Goal: Transaction & Acquisition: Purchase product/service

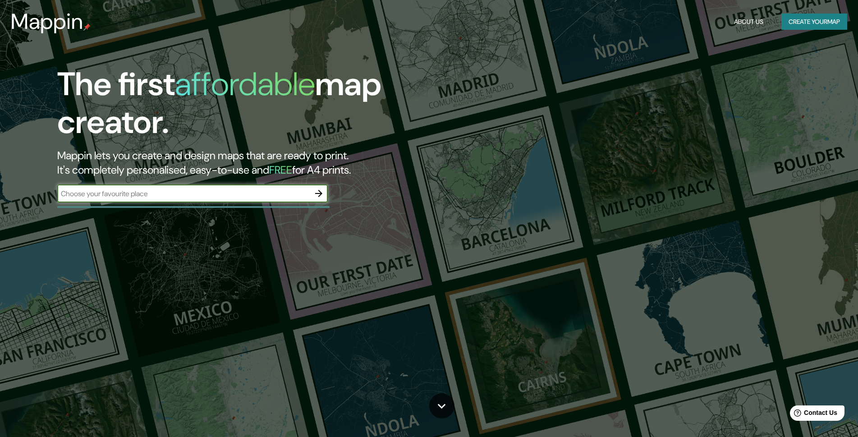
drag, startPoint x: 823, startPoint y: 7, endPoint x: 818, endPoint y: 18, distance: 11.9
click at [823, 8] on header "Mappin About Us Create your map" at bounding box center [429, 21] width 858 height 43
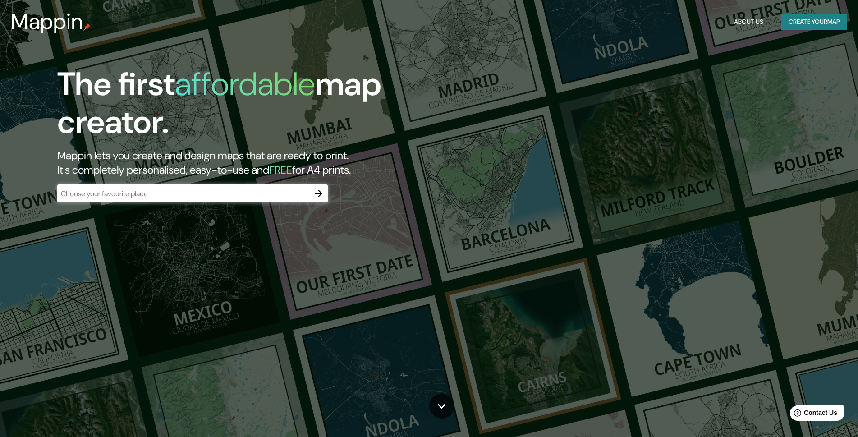
click at [811, 23] on button "Create your map" at bounding box center [815, 22] width 66 height 17
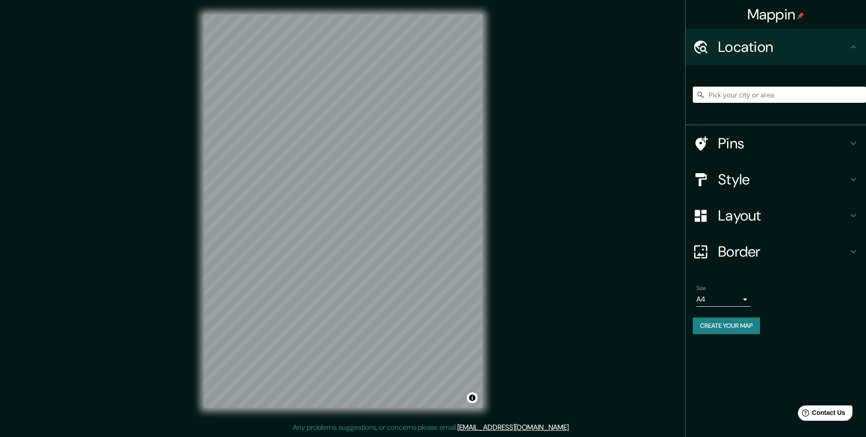
click at [723, 89] on input "Pick your city or area" at bounding box center [779, 95] width 173 height 16
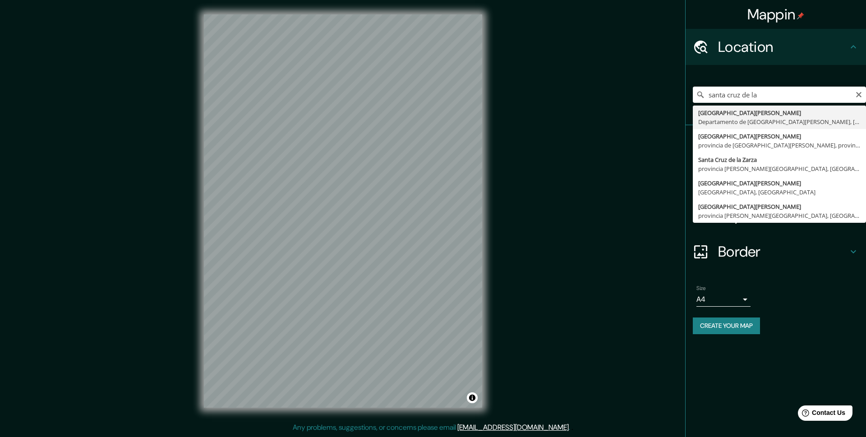
type input "Santa Cruz de la Sierra, Departamento de Santa Cruz, Bolivia"
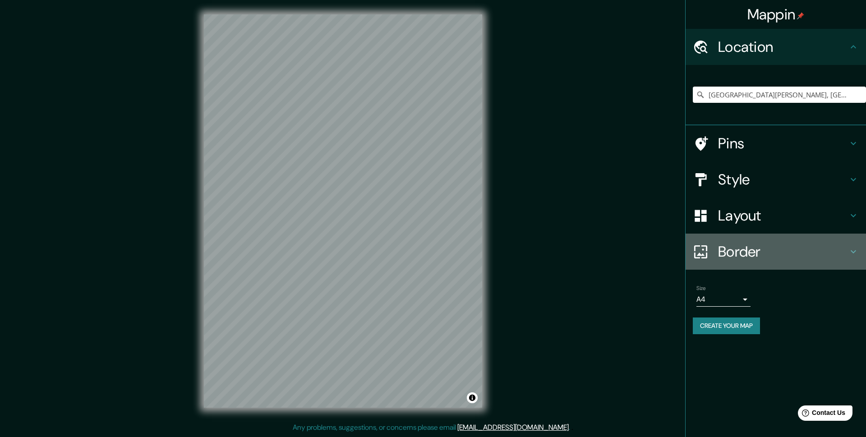
click at [788, 249] on h4 "Border" at bounding box center [783, 252] width 130 height 18
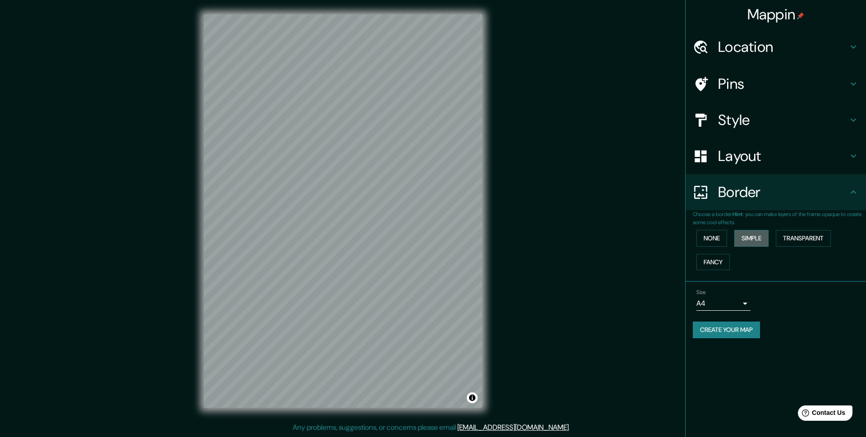
click at [755, 242] on button "Simple" at bounding box center [751, 238] width 34 height 17
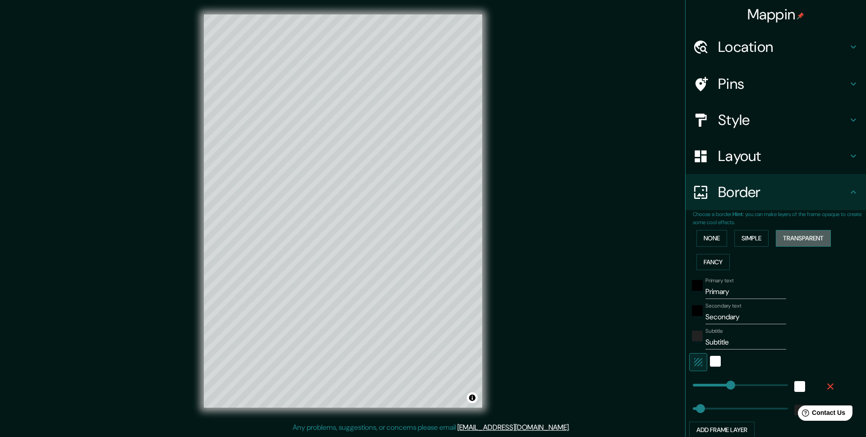
click at [808, 243] on button "Transparent" at bounding box center [803, 238] width 55 height 17
click at [742, 290] on input "Primary" at bounding box center [745, 292] width 81 height 14
drag, startPoint x: 752, startPoint y: 290, endPoint x: 672, endPoint y: 299, distance: 79.8
click at [705, 299] on input "Primary" at bounding box center [745, 292] width 81 height 14
type input "m"
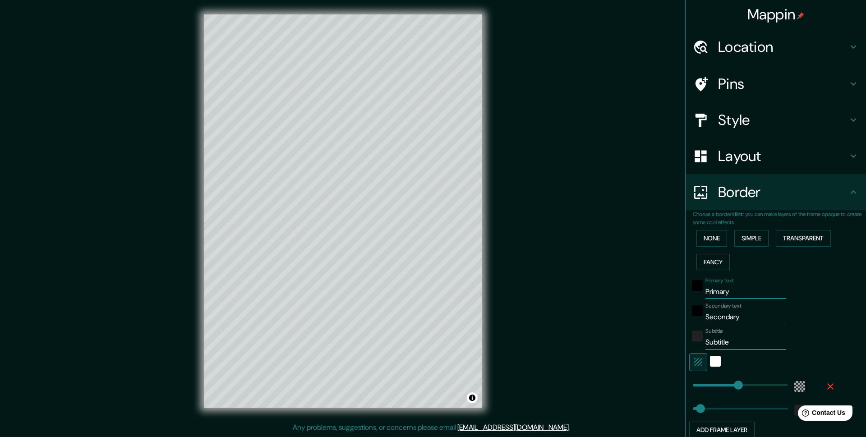
type input "296"
type input "49"
type input "mo"
type input "296"
type input "49"
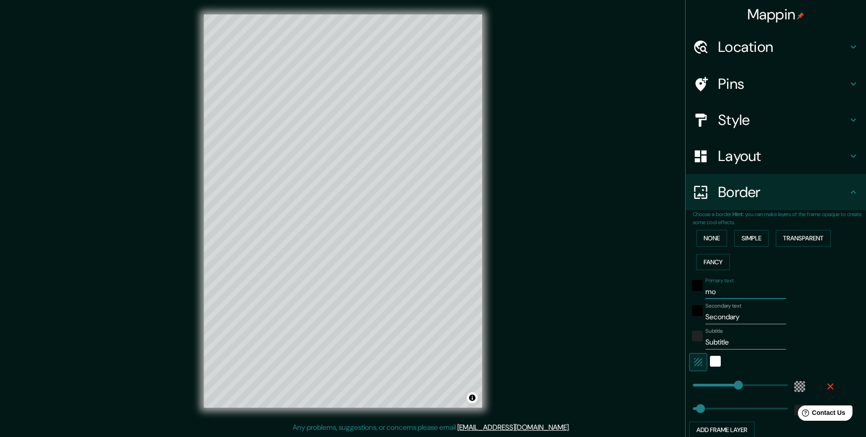
type input "mod"
type input "296"
type input "49"
type input "mo"
type input "296"
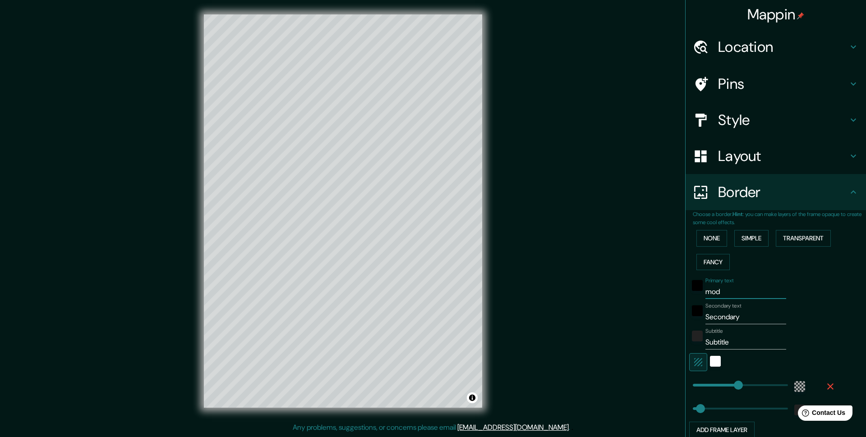
type input "49"
type input "m"
type input "296"
type input "49"
type input "296"
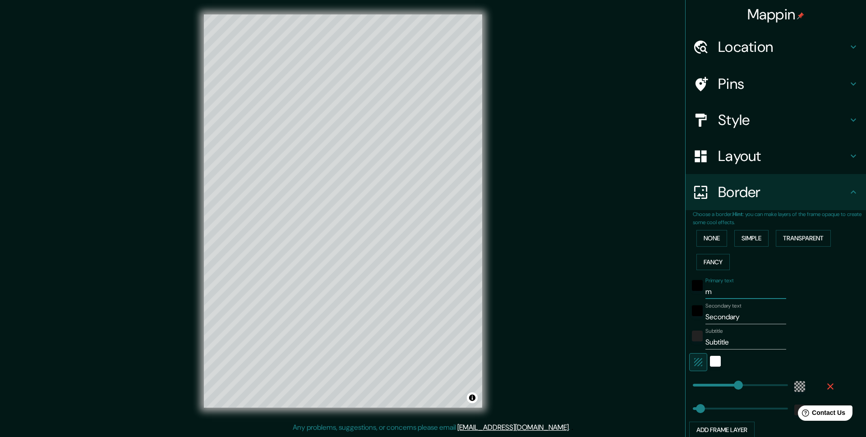
type input "49"
type input "M"
type input "296"
type input "49"
type input "296"
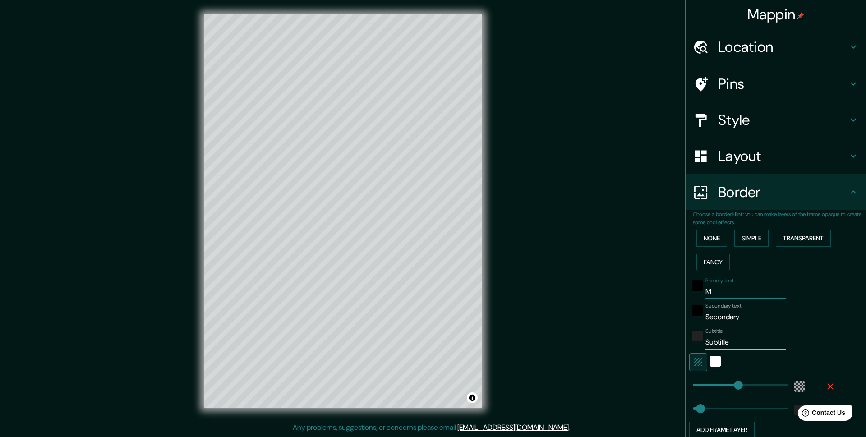
type input "49"
type input "M"
type input "296"
type input "49"
type input "MA"
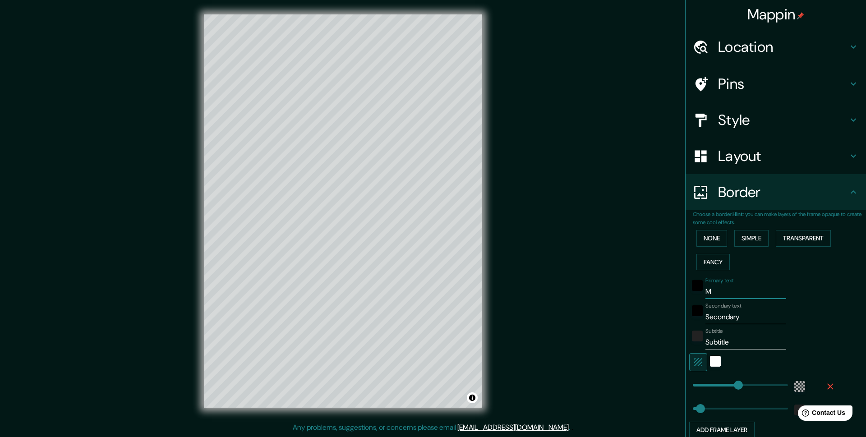
type input "296"
type input "49"
type input "MAP"
type input "296"
type input "49"
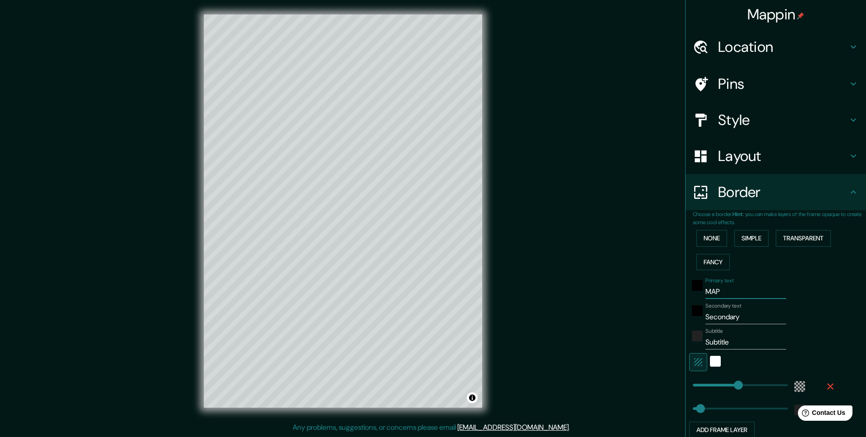
type input "MAPA"
type input "296"
type input "49"
type input "MAPA"
type input "296"
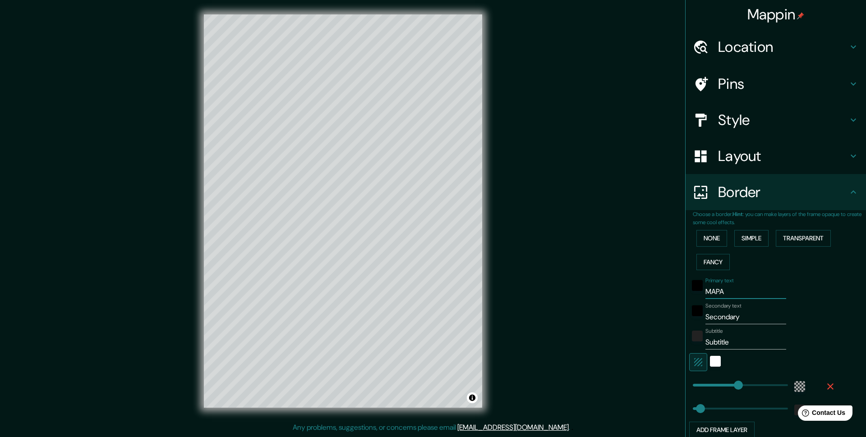
type input "49"
type input "MAPA D"
type input "296"
type input "49"
type input "MAPA DE"
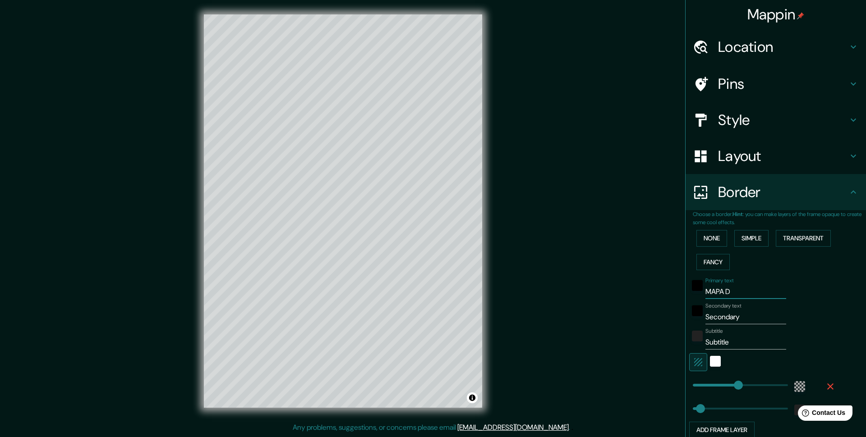
type input "296"
type input "49"
type input "MAPA DE"
type input "296"
type input "49"
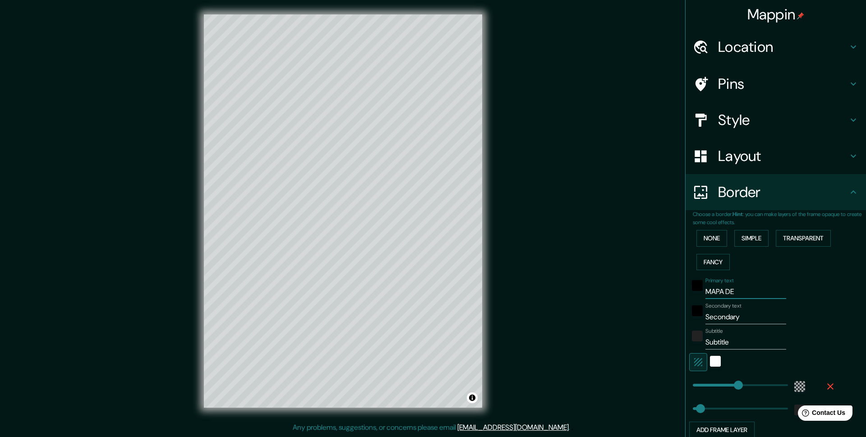
type input "MAPA DE S"
type input "296"
type input "49"
type input "MAPA DE SE"
type input "296"
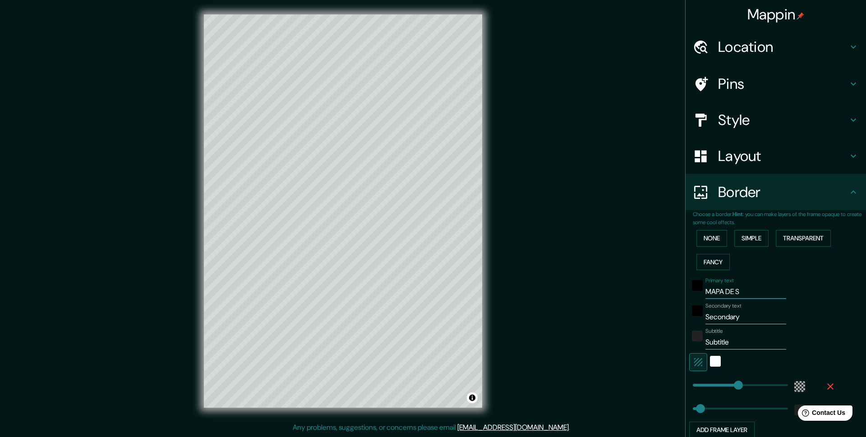
type input "49"
type input "MAPA DE SEN"
type input "296"
type input "49"
type input "MAPA DE SE"
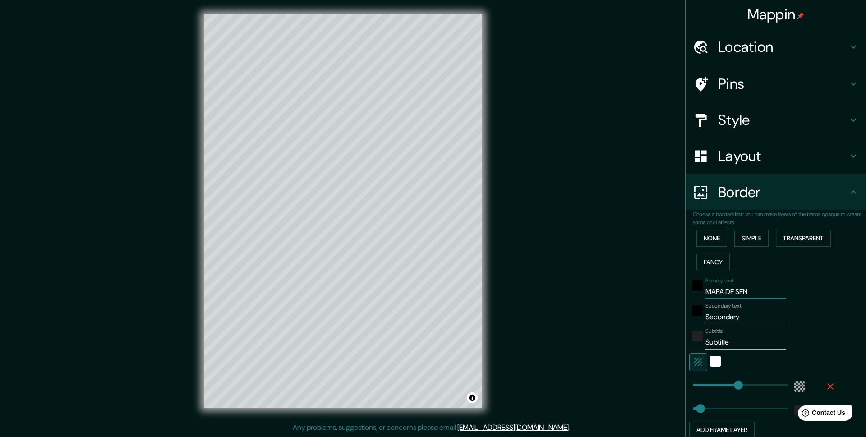
type input "296"
type input "49"
type input "MAPA DE S"
type input "296"
type input "49"
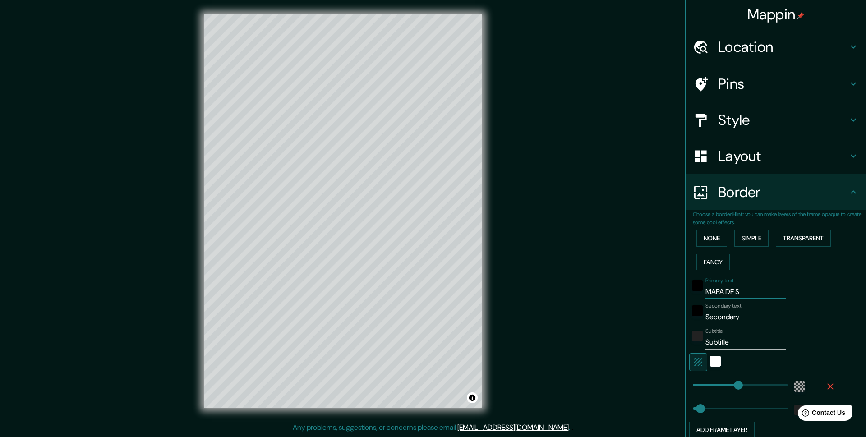
type input "MAPA DE"
type input "296"
type input "49"
type input "MAPA DE"
type input "296"
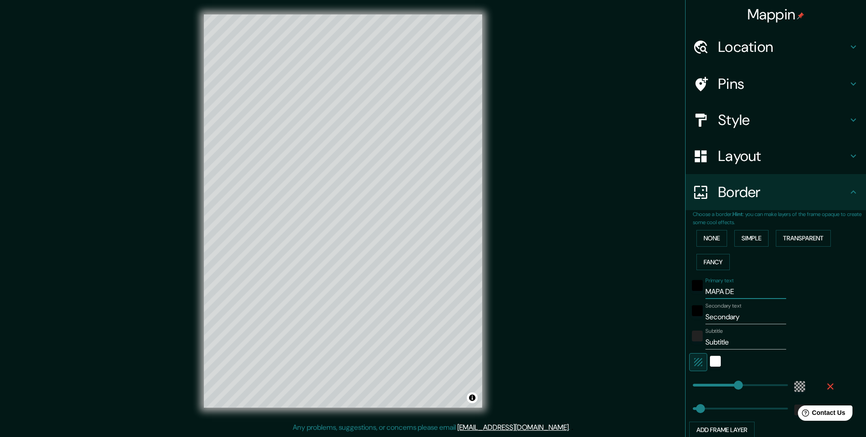
type input "49"
type input "MAPA D"
type input "296"
type input "49"
type input "MAPA"
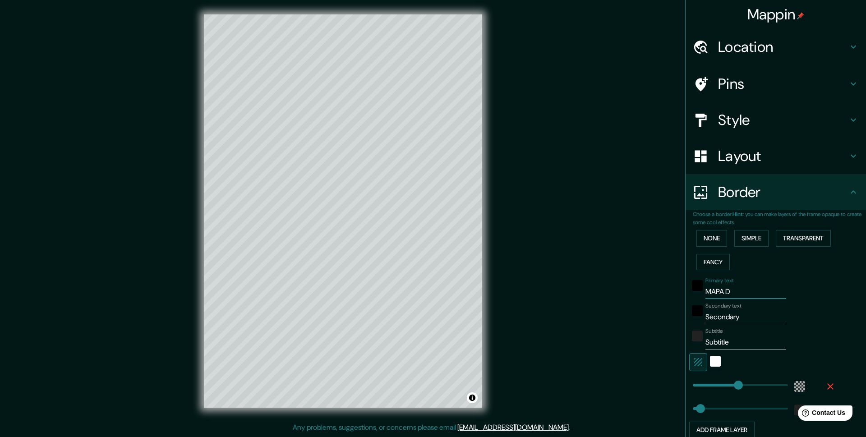
type input "296"
type input "49"
type input "MAPA"
type input "296"
type input "49"
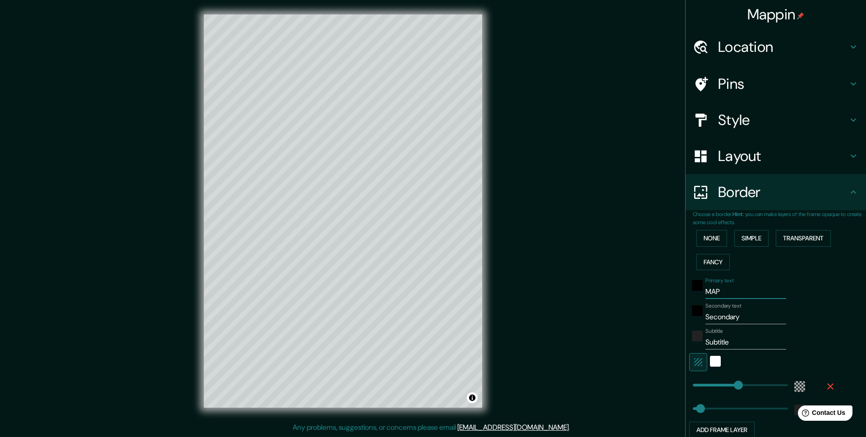
type input "MA"
type input "296"
type input "49"
type input "M"
type input "296"
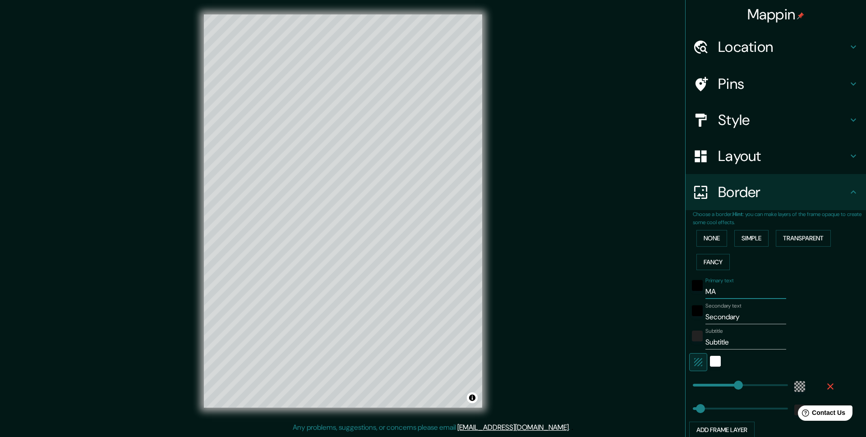
type input "49"
type input "296"
type input "49"
type input "M"
type input "296"
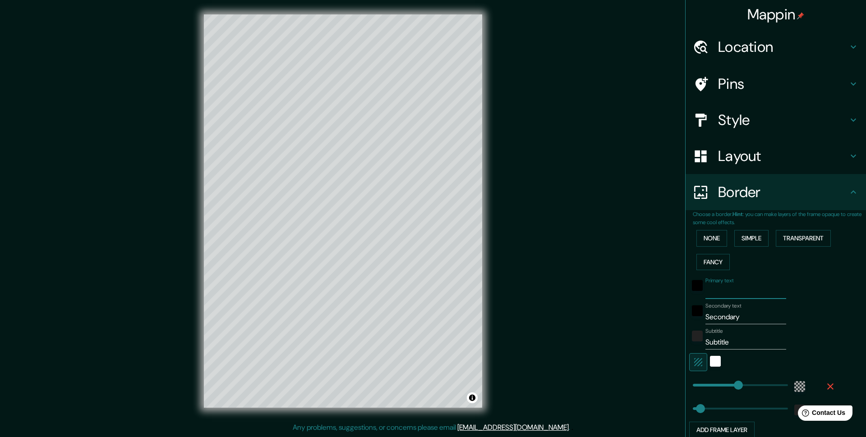
type input "49"
type input "MO"
type input "296"
type input "49"
type input "MOD"
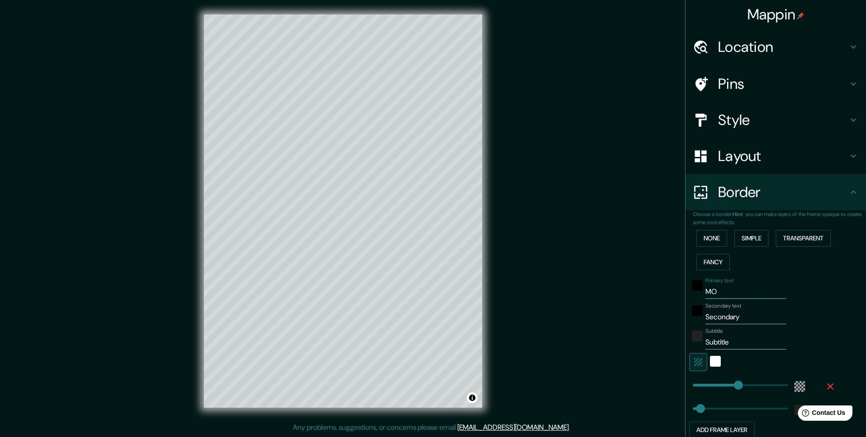
type input "296"
type input "49"
type input "MODU"
type input "296"
type input "49"
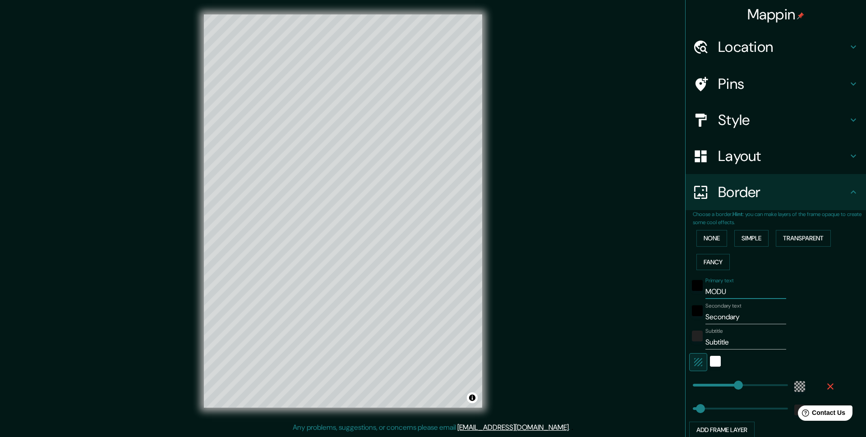
type input "MODUL"
type input "296"
type input "49"
type input "MODULO"
type input "296"
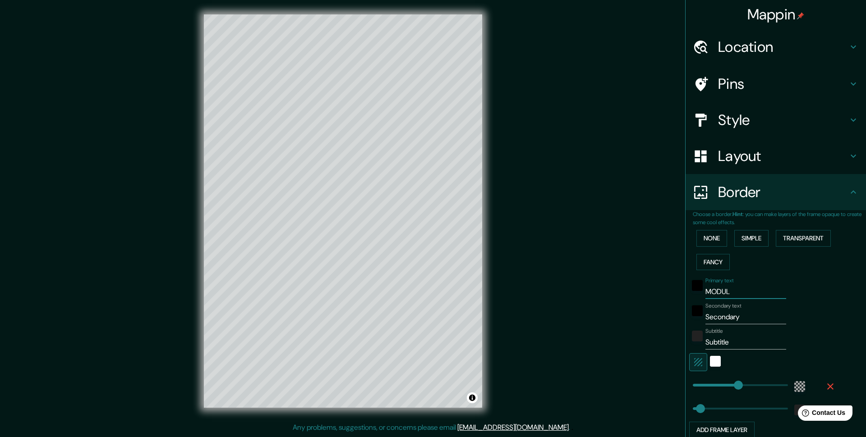
type input "49"
type input "MODULO1"
type input "296"
type input "49"
type input "MODULO"
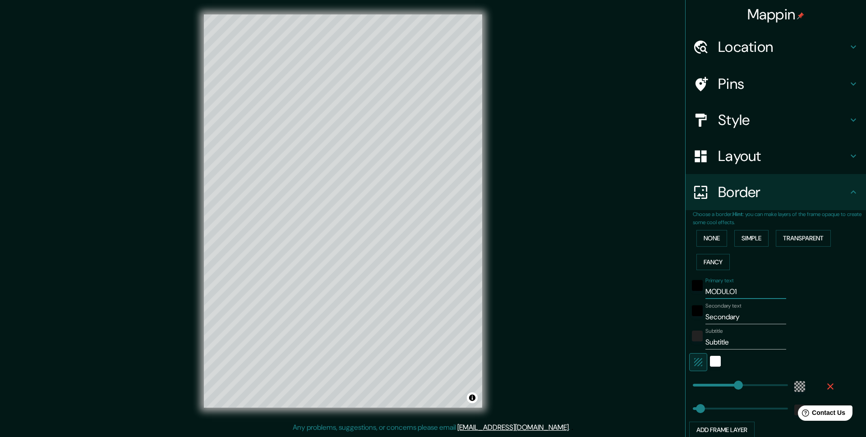
type input "296"
type input "49"
type input "MODULO"
type input "296"
type input "49"
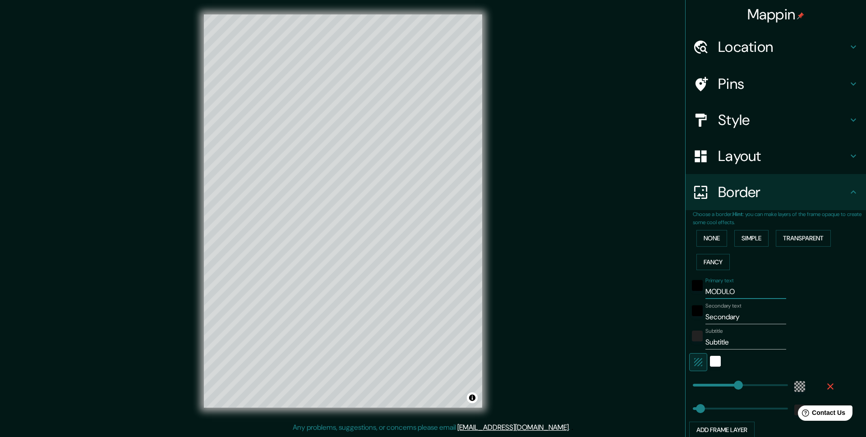
type input "MODULO 1"
type input "296"
type input "49"
type input "MODULO 1"
drag, startPoint x: 745, startPoint y: 315, endPoint x: 655, endPoint y: 318, distance: 90.2
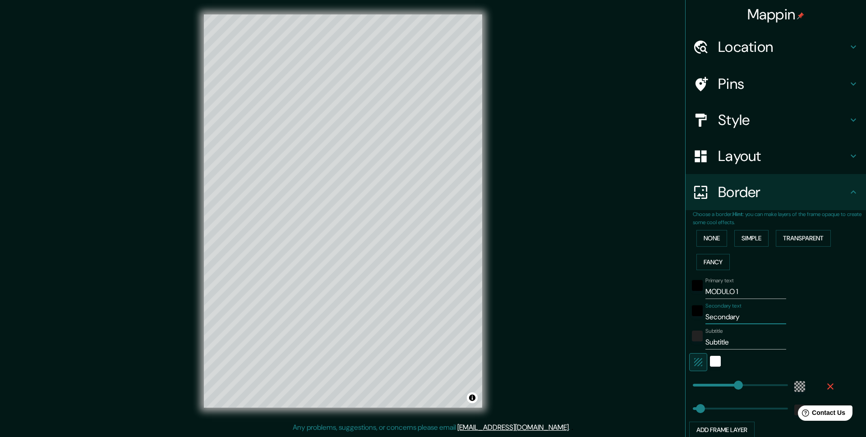
click at [705, 318] on input "Secondary" at bounding box center [745, 317] width 81 height 14
drag, startPoint x: 735, startPoint y: 338, endPoint x: 680, endPoint y: 350, distance: 55.7
click at [705, 350] on input "Subtitle" at bounding box center [745, 342] width 81 height 14
type input "H"
type input "296"
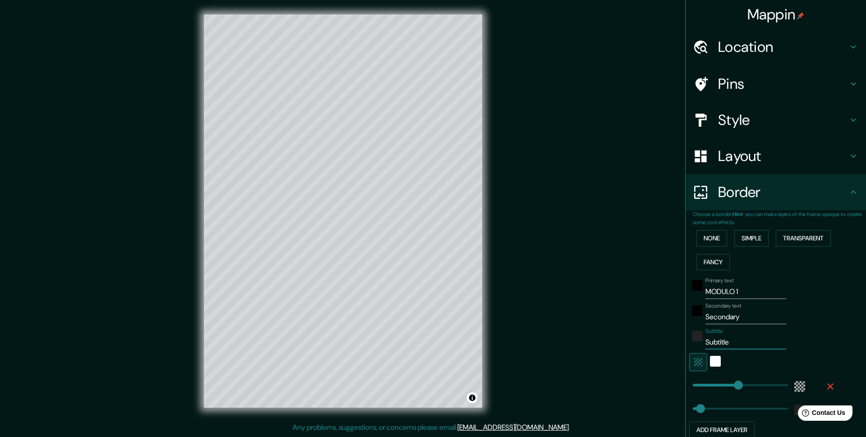
type input "49"
type input "HE"
type input "296"
type input "49"
type input "HEL"
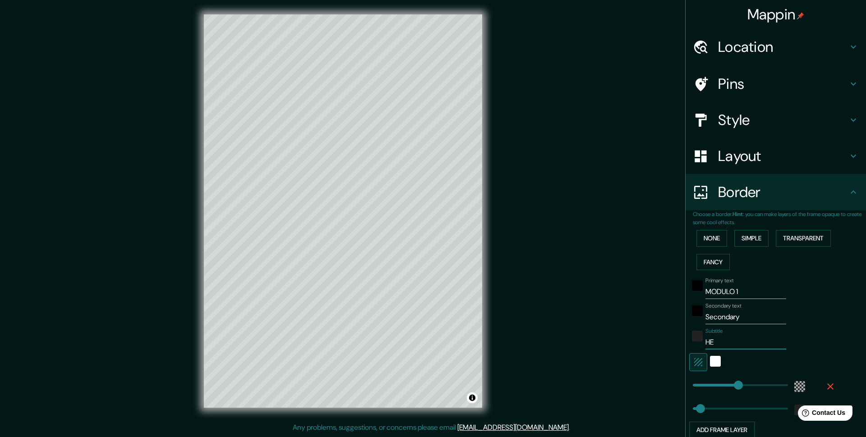
type input "296"
type input "49"
type input "HELE"
type input "296"
type input "49"
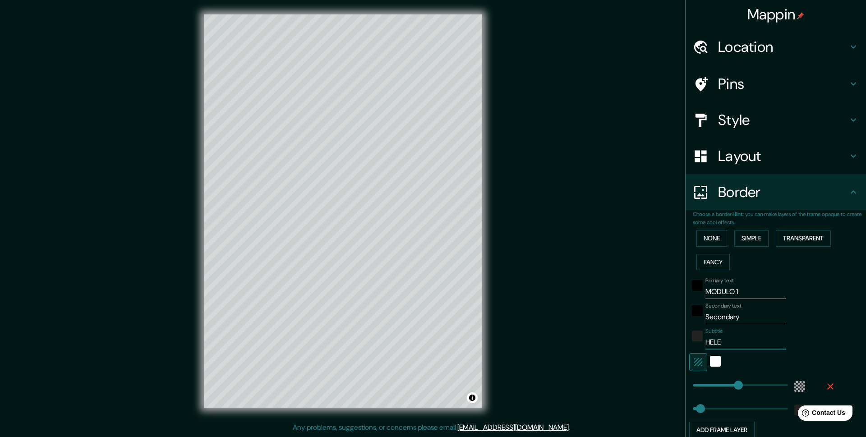
type input "HELEA"
type input "296"
type input "49"
type input "HELEAC"
type input "296"
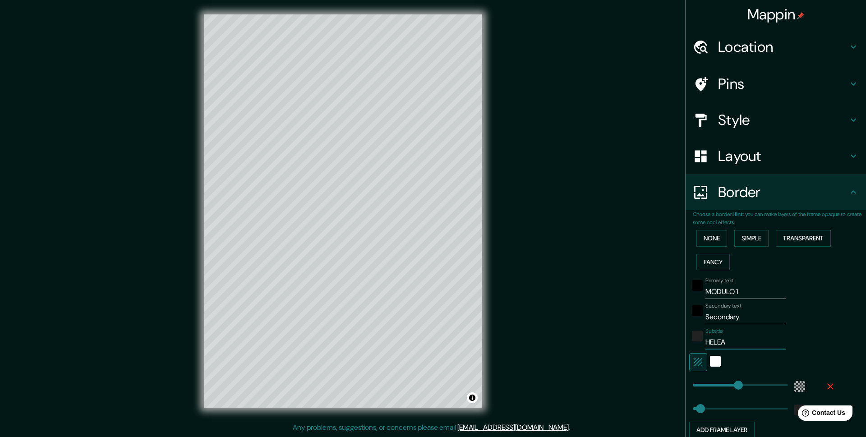
type input "49"
type input "HELEACI"
type input "296"
type input "49"
type input "HELEACIN"
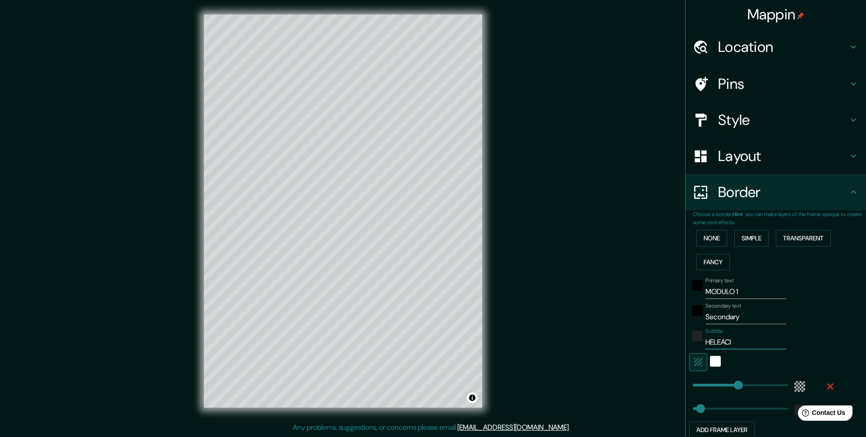
type input "296"
type input "49"
type input "HELEACIN"
type input "296"
type input "49"
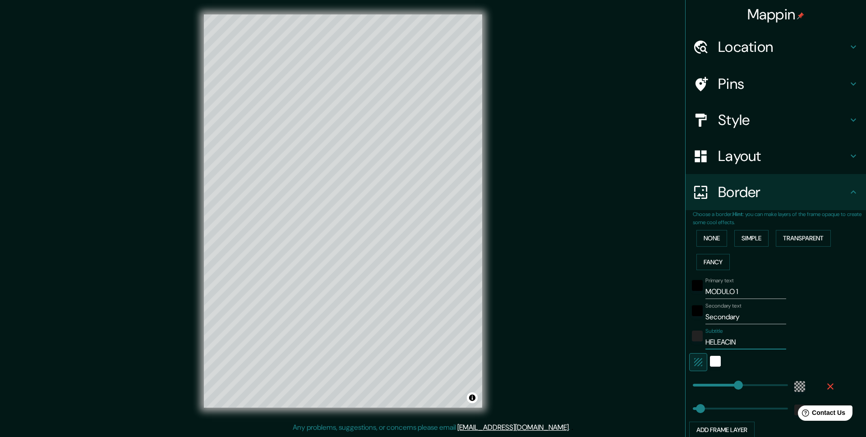
type input "HELEACIN V"
type input "296"
type input "49"
type input "HELEACIN VA"
type input "296"
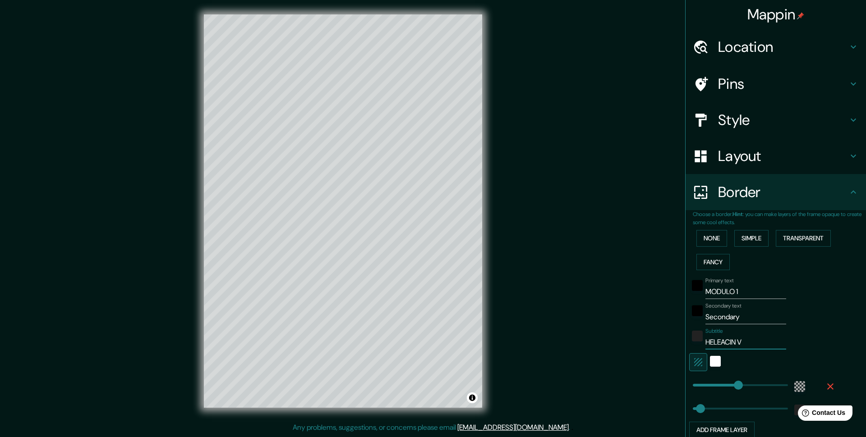
type input "49"
type input "HELEACIN VAC"
type input "296"
type input "49"
type input "HELEACIN VACA"
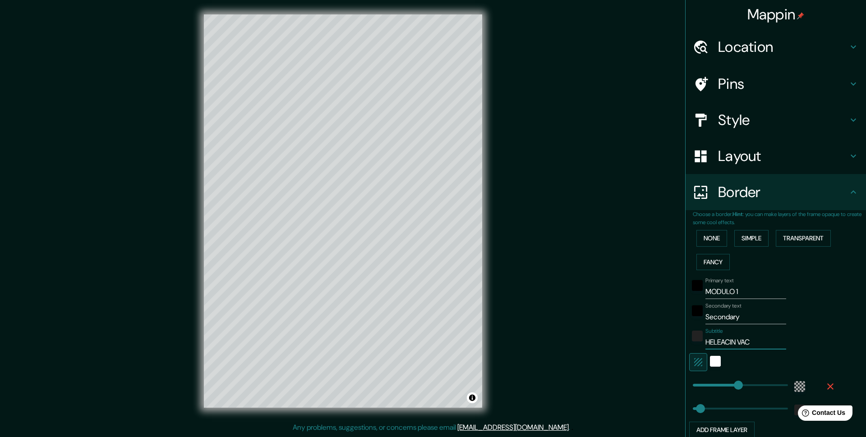
type input "296"
type input "49"
type input "HELEACIN VACA"
drag, startPoint x: 748, startPoint y: 318, endPoint x: 651, endPoint y: 319, distance: 96.5
click at [705, 319] on input "Secondary" at bounding box center [745, 317] width 81 height 14
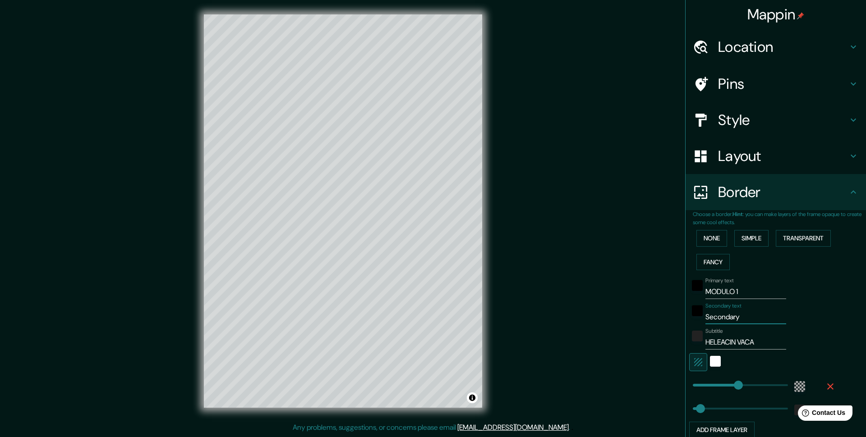
type input "M"
type input "296"
type input "49"
type input "MA"
type input "296"
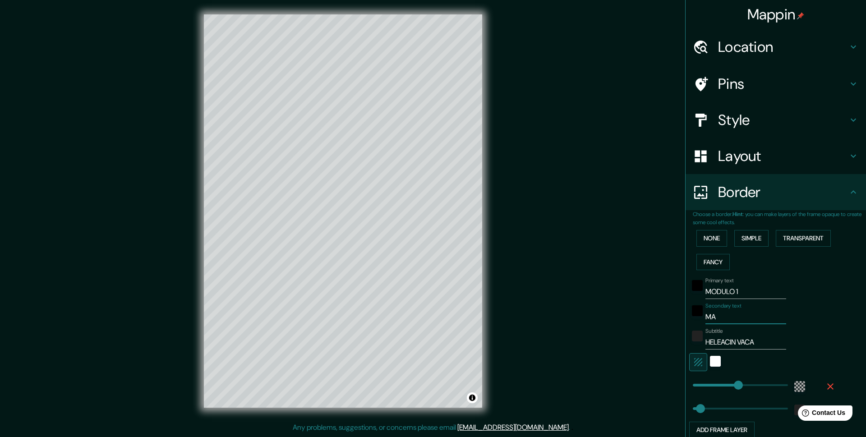
type input "49"
type input "MAP"
type input "296"
type input "49"
type input "MAPE"
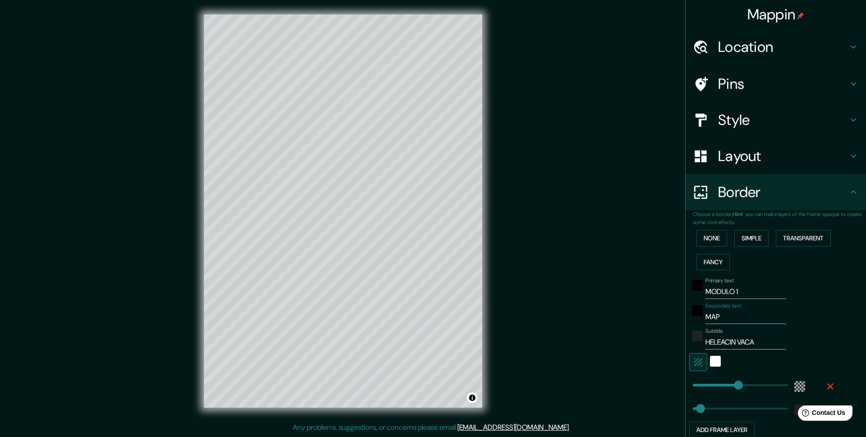
type input "296"
type input "49"
type input "MAPEO"
type input "296"
type input "49"
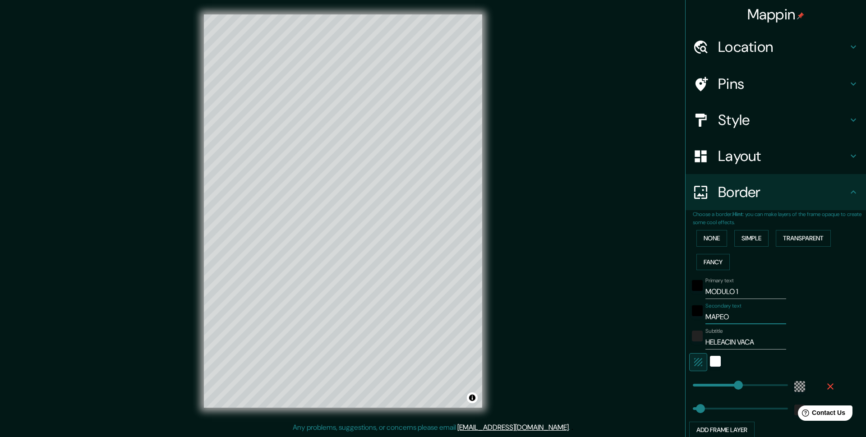
type input "MAPEO"
type input "296"
type input "49"
type input "MAPEO D"
type input "296"
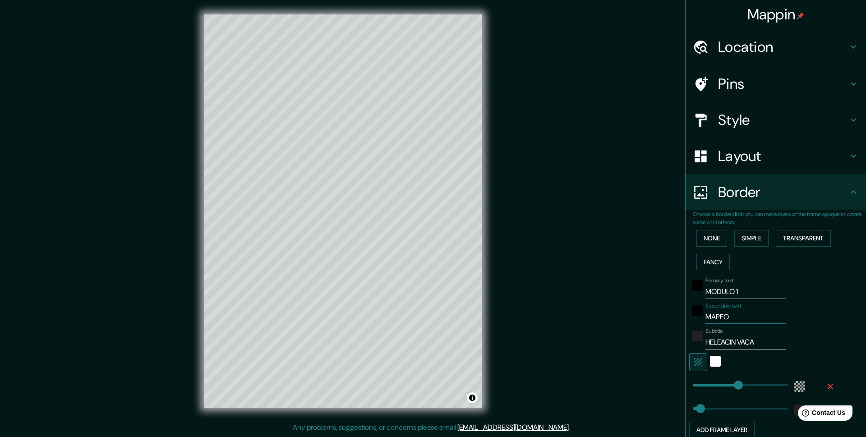
type input "49"
type input "MAPEO DE"
type input "296"
type input "49"
type input "MAPEO DE"
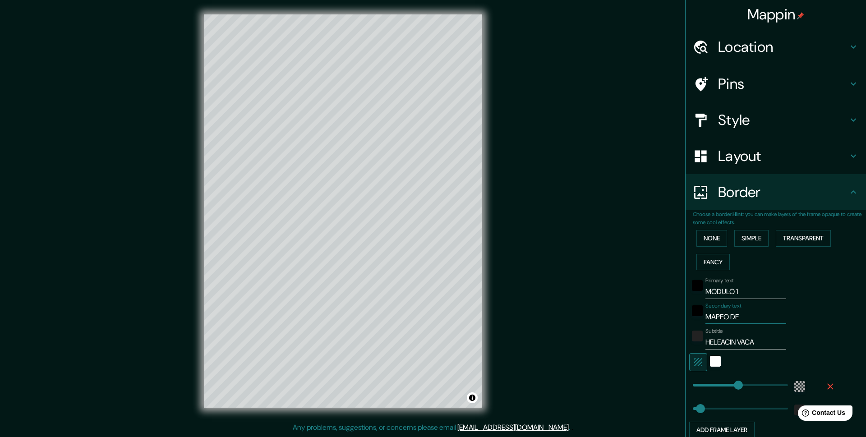
type input "296"
type input "49"
type input "MAPEO DE S"
type input "296"
type input "49"
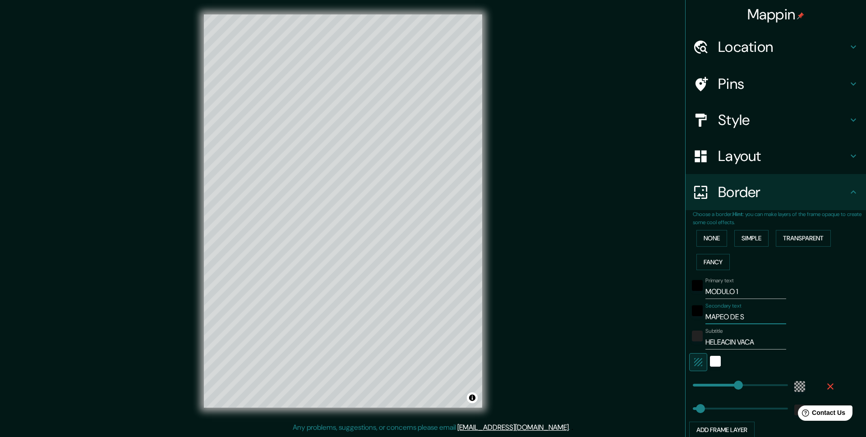
type input "MAPEO DE SE"
type input "296"
type input "49"
type input "MAPEO DE SEN"
type input "296"
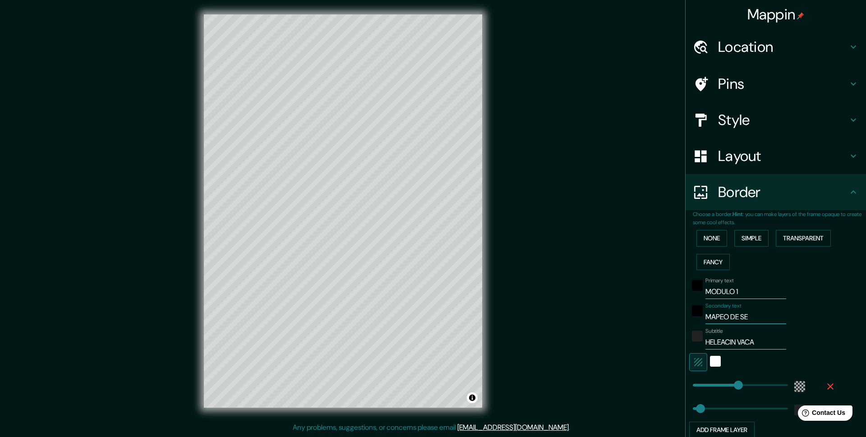
type input "49"
type input "MAPEO DE SENS"
type input "296"
type input "49"
type input "MAPEO DE SENSA"
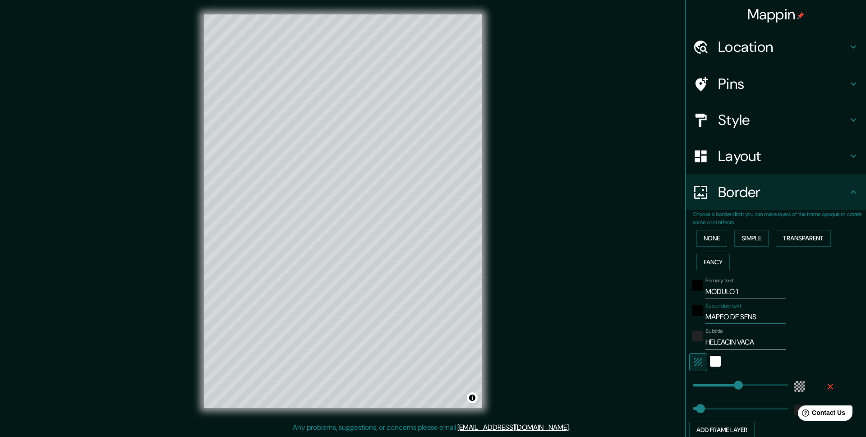
type input "296"
click at [786, 317] on input "MAPEO DE SENSACIONES" at bounding box center [745, 317] width 81 height 14
click at [765, 341] on input "HELEACIN VACA" at bounding box center [745, 342] width 81 height 14
drag, startPoint x: 747, startPoint y: 293, endPoint x: 699, endPoint y: 294, distance: 47.8
click at [705, 294] on input "MODULO 1" at bounding box center [745, 292] width 81 height 14
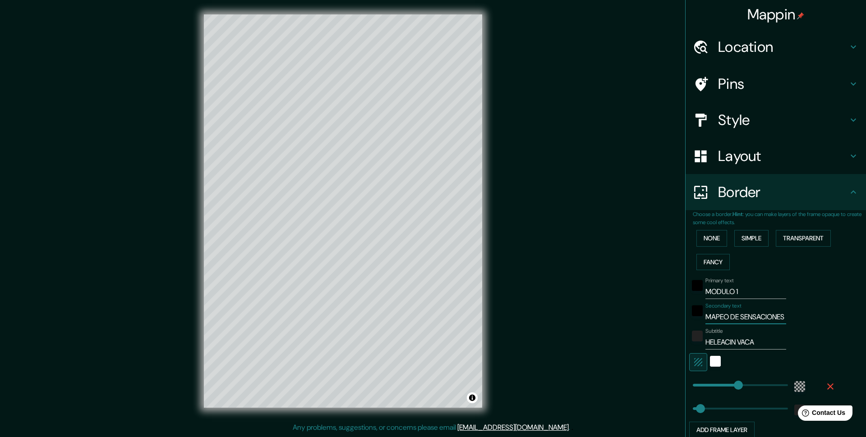
click at [786, 316] on input "MAPEO DE SENSACIONES" at bounding box center [745, 317] width 81 height 14
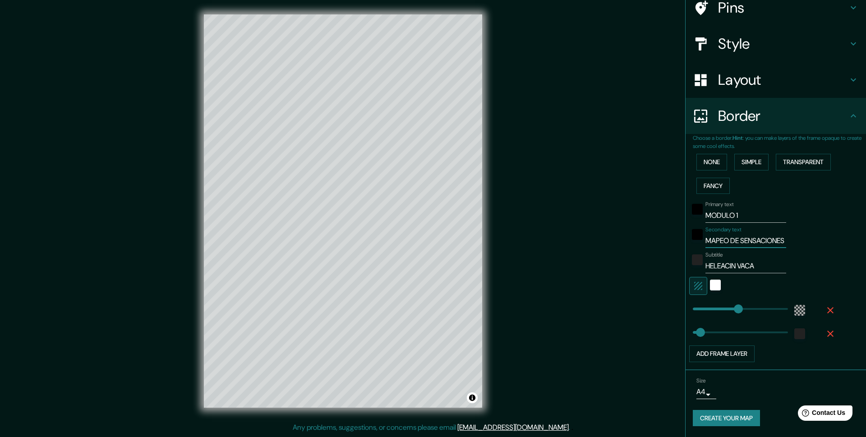
scroll to position [84, 0]
click at [724, 350] on button "Add frame layer" at bounding box center [721, 354] width 65 height 17
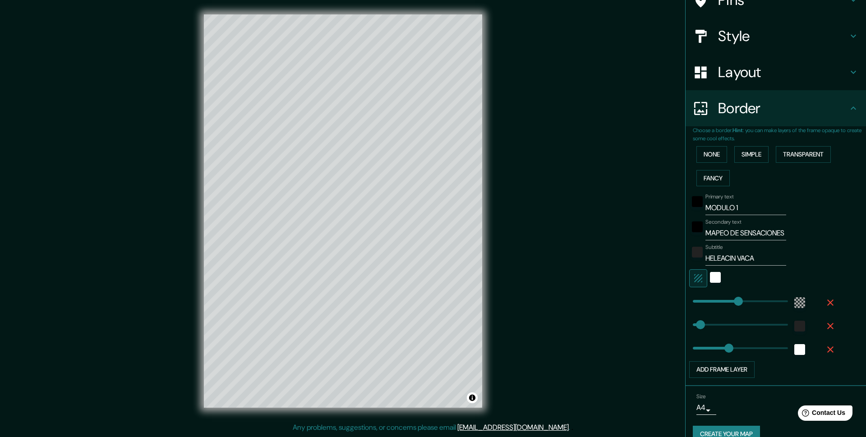
click at [828, 350] on icon "button" at bounding box center [830, 349] width 11 height 11
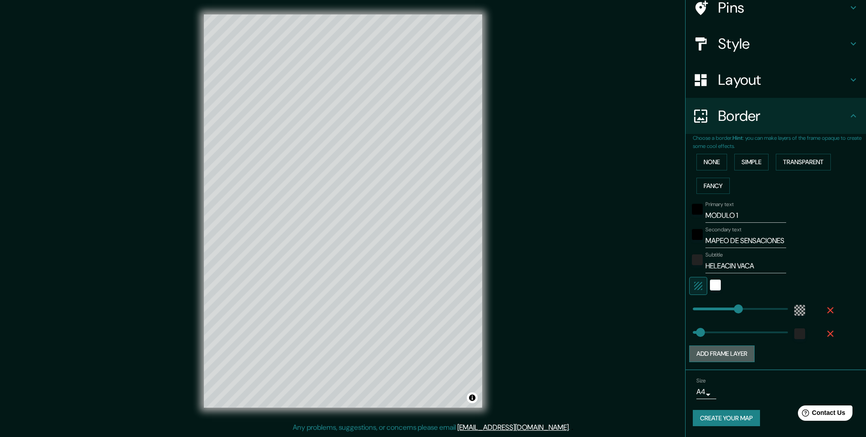
click at [715, 346] on button "Add frame layer" at bounding box center [721, 354] width 65 height 17
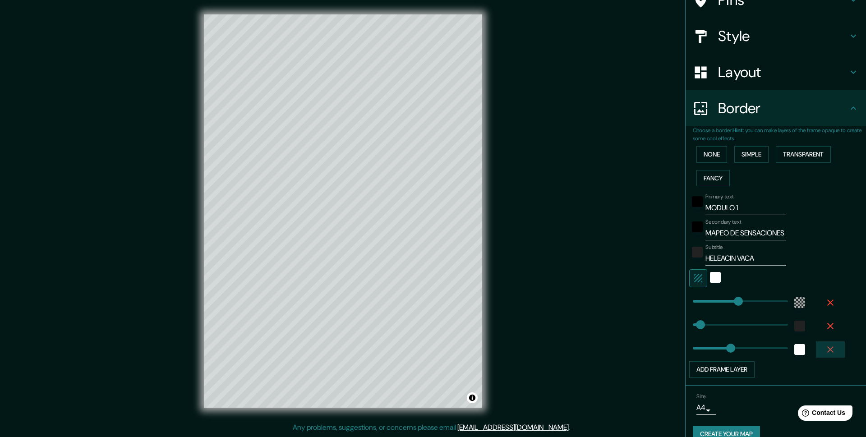
click at [824, 349] on button "button" at bounding box center [830, 349] width 29 height 16
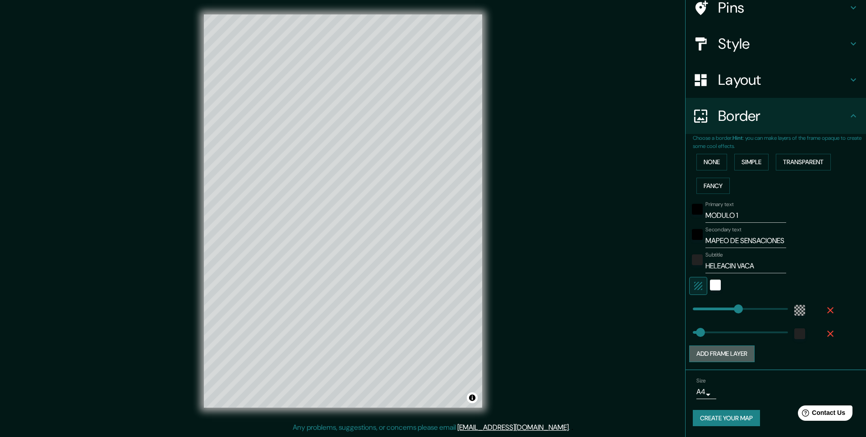
click at [718, 346] on button "Add frame layer" at bounding box center [721, 354] width 65 height 17
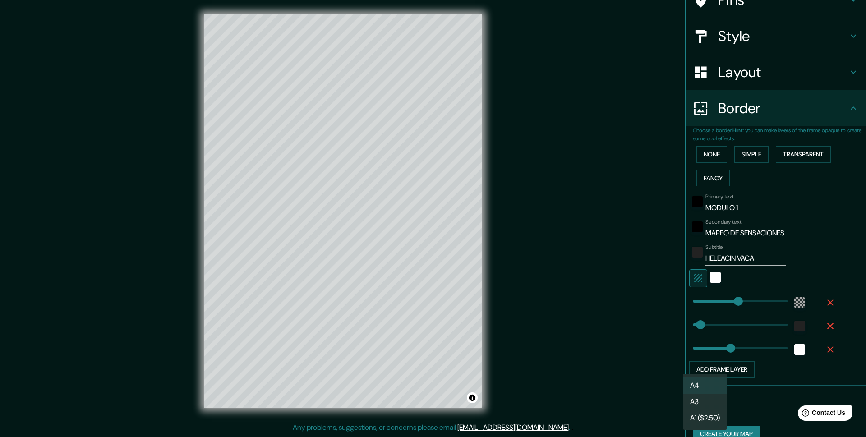
click at [707, 406] on body "Mappin Location Santa Cruz de la Sierra, Departamento de Santa Cruz, Bolivia Pi…" at bounding box center [433, 218] width 866 height 437
click at [812, 367] on div at bounding box center [433, 218] width 866 height 437
click at [717, 279] on div "white" at bounding box center [715, 277] width 11 height 11
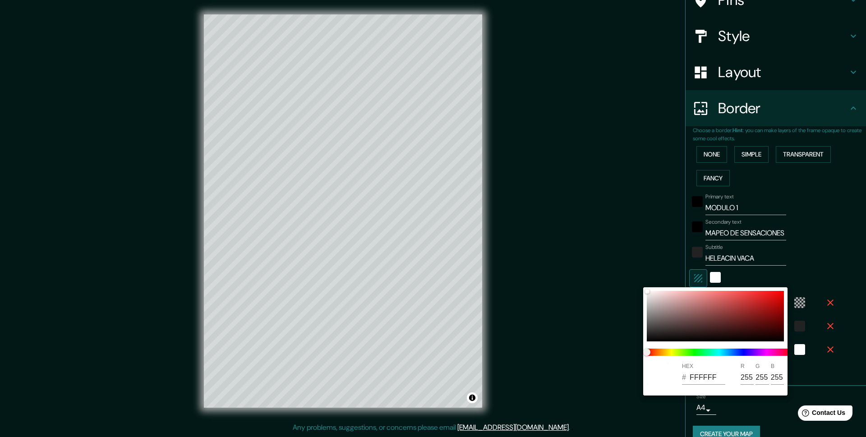
click at [834, 271] on div at bounding box center [433, 218] width 866 height 437
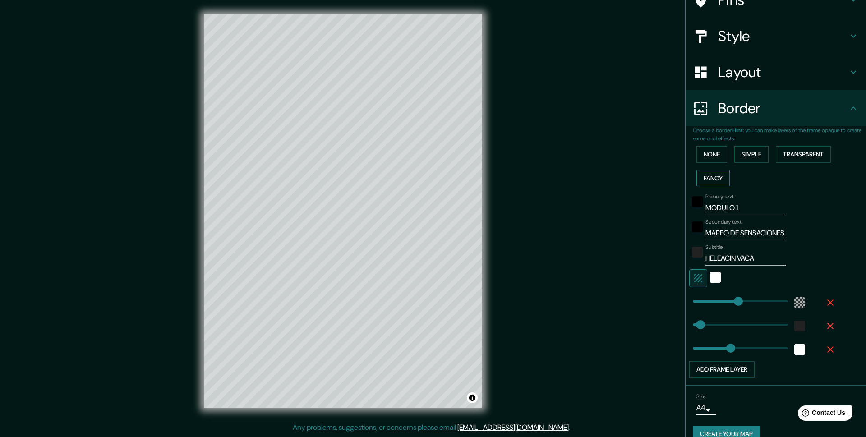
click at [715, 180] on button "Fancy" at bounding box center [712, 178] width 33 height 17
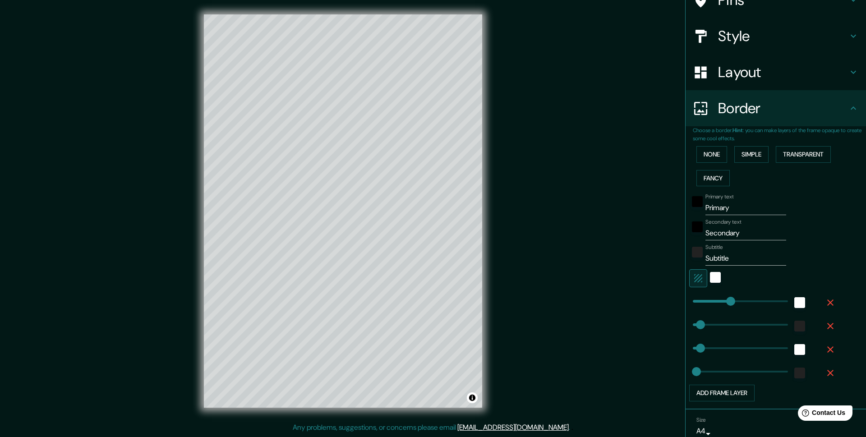
click at [810, 164] on div "None Simple Transparent Fancy" at bounding box center [779, 166] width 173 height 47
click at [796, 156] on button "Transparent" at bounding box center [803, 154] width 55 height 17
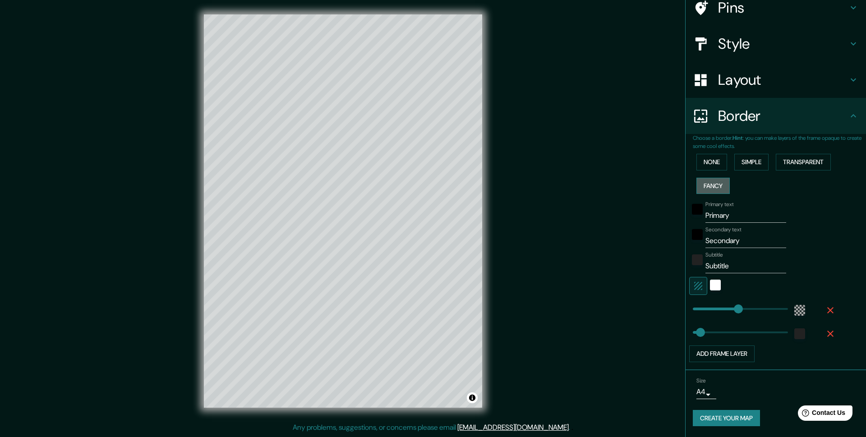
click at [717, 179] on button "Fancy" at bounding box center [712, 186] width 33 height 17
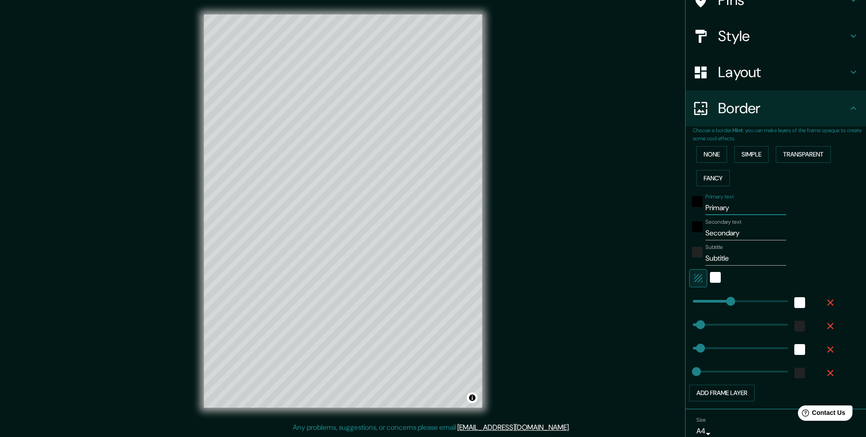
drag, startPoint x: 740, startPoint y: 207, endPoint x: 639, endPoint y: 207, distance: 101.0
click at [705, 207] on input "Primary" at bounding box center [745, 208] width 81 height 14
drag, startPoint x: 775, startPoint y: 232, endPoint x: 695, endPoint y: 235, distance: 79.9
click at [705, 235] on input "Secondary" at bounding box center [745, 233] width 81 height 14
drag, startPoint x: 745, startPoint y: 260, endPoint x: 655, endPoint y: 267, distance: 90.9
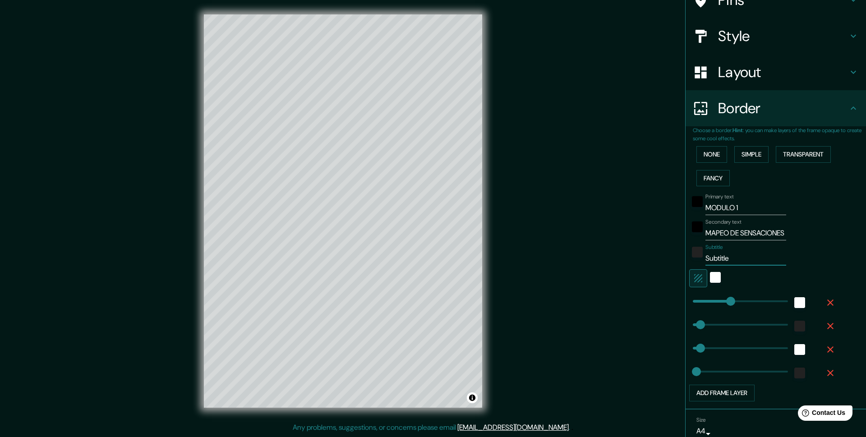
click at [705, 266] on input "Subtitle" at bounding box center [745, 258] width 81 height 14
drag, startPoint x: 761, startPoint y: 260, endPoint x: 651, endPoint y: 268, distance: 110.4
click at [705, 266] on input "HELEACIN VACA" at bounding box center [745, 258] width 81 height 14
click at [716, 280] on div "white" at bounding box center [715, 277] width 11 height 11
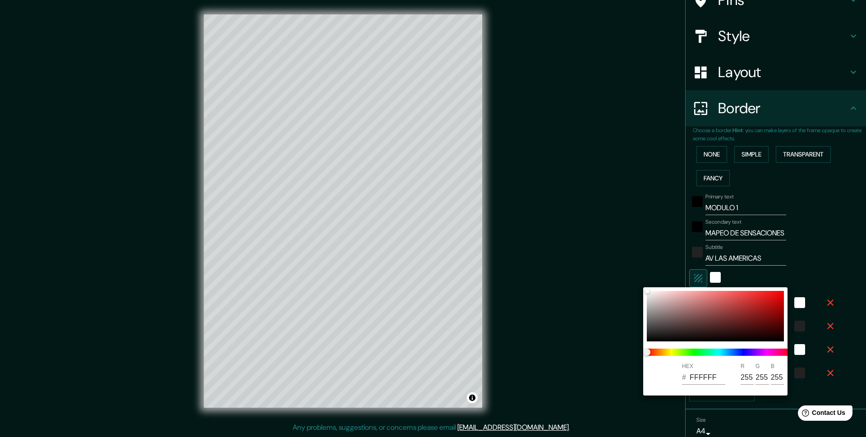
drag, startPoint x: 705, startPoint y: 277, endPoint x: 699, endPoint y: 277, distance: 6.3
click at [700, 277] on div at bounding box center [433, 218] width 866 height 437
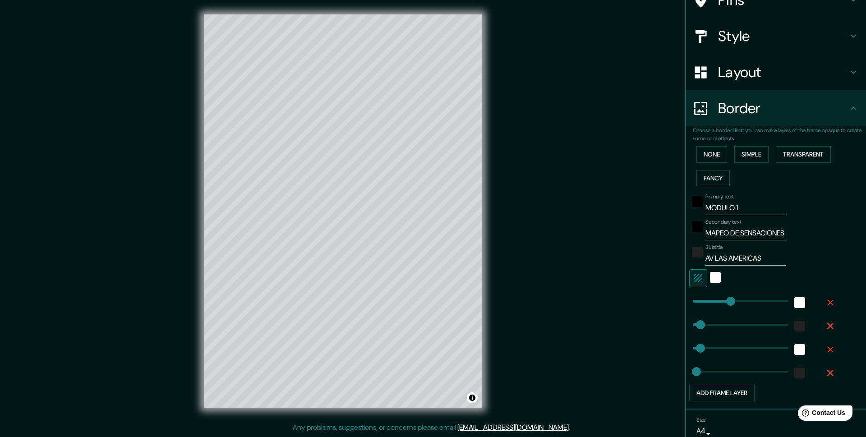
click at [696, 277] on div "HEX # FFFFFF R 255 G 255 B 255" at bounding box center [433, 218] width 866 height 437
click at [852, 73] on icon at bounding box center [853, 72] width 11 height 11
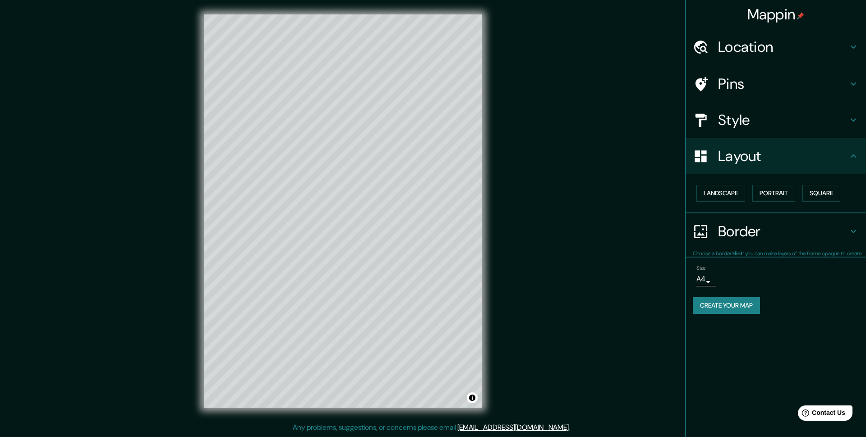
scroll to position [0, 0]
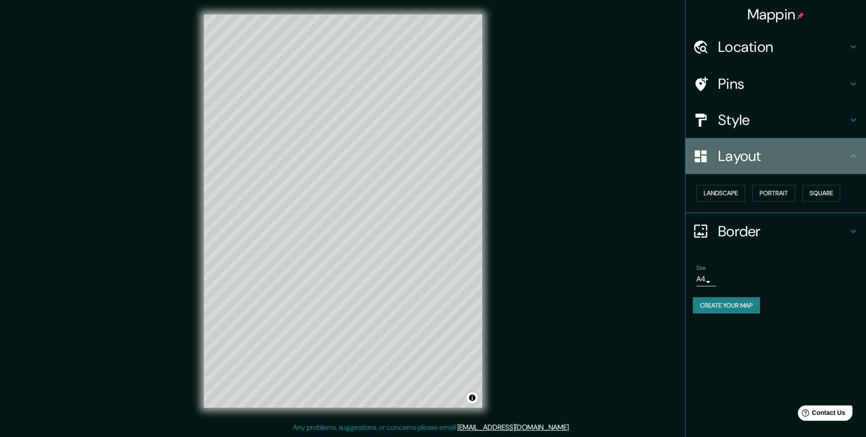
click at [850, 152] on icon at bounding box center [853, 156] width 11 height 11
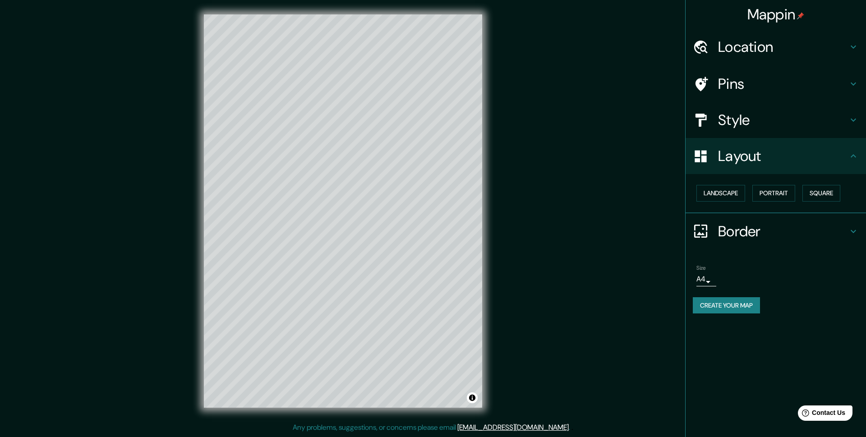
click at [854, 159] on icon at bounding box center [853, 156] width 11 height 11
click at [837, 118] on h4 "Style" at bounding box center [783, 120] width 130 height 18
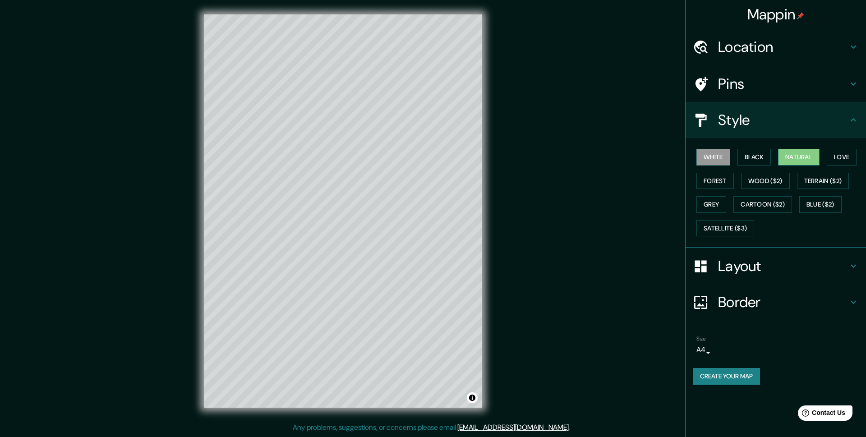
click at [807, 158] on button "Natural" at bounding box center [798, 157] width 41 height 17
click at [836, 158] on button "Love" at bounding box center [842, 157] width 30 height 17
click at [707, 180] on button "Forest" at bounding box center [714, 181] width 37 height 17
click at [729, 380] on button "Create your map" at bounding box center [726, 376] width 67 height 17
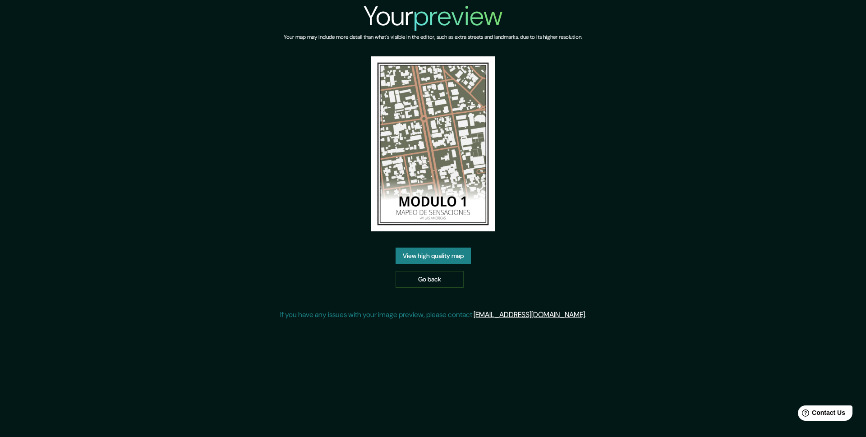
click at [456, 260] on link "View high quality map" at bounding box center [433, 256] width 75 height 17
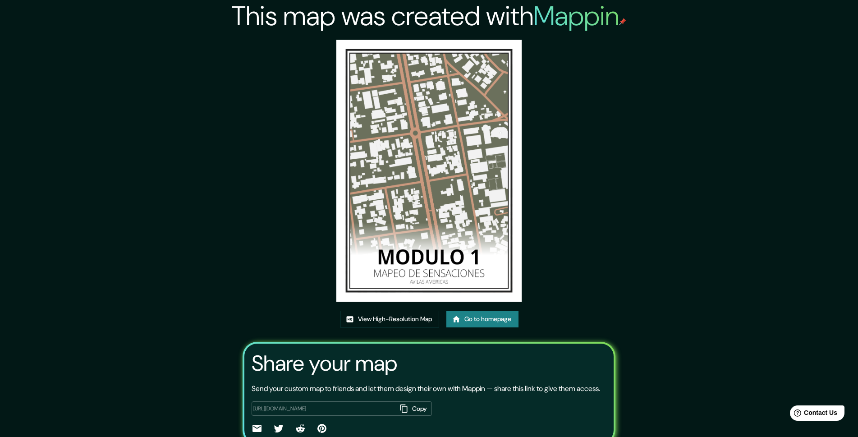
click at [443, 161] on img at bounding box center [429, 171] width 185 height 262
click at [428, 243] on img at bounding box center [429, 171] width 185 height 262
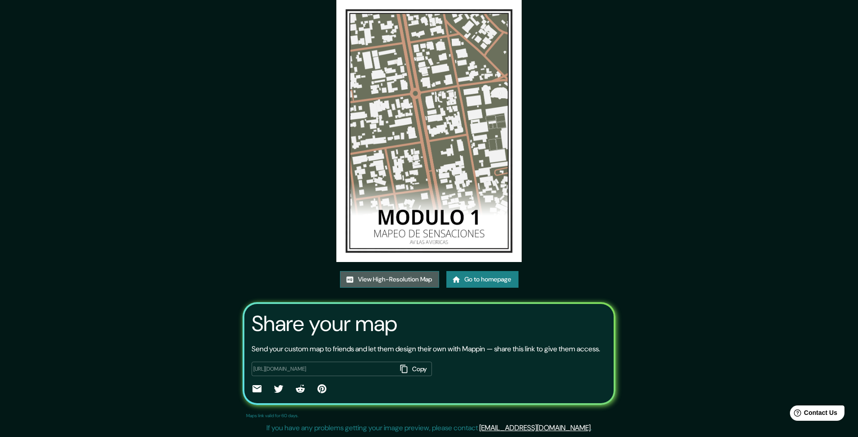
click at [402, 272] on link "View High-Resolution Map" at bounding box center [389, 279] width 99 height 17
